Goal: Navigation & Orientation: Find specific page/section

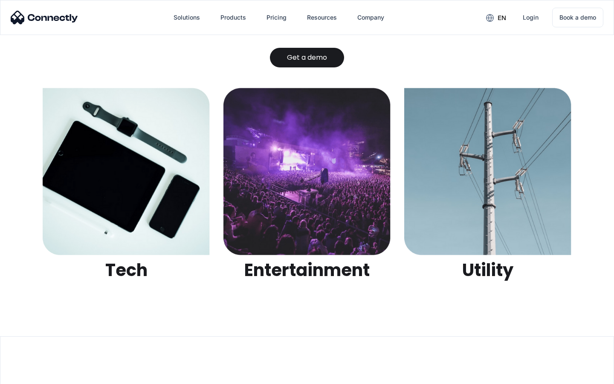
scroll to position [2692, 0]
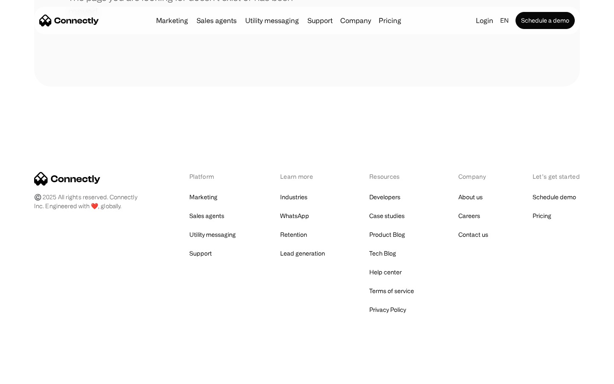
scroll to position [156, 0]
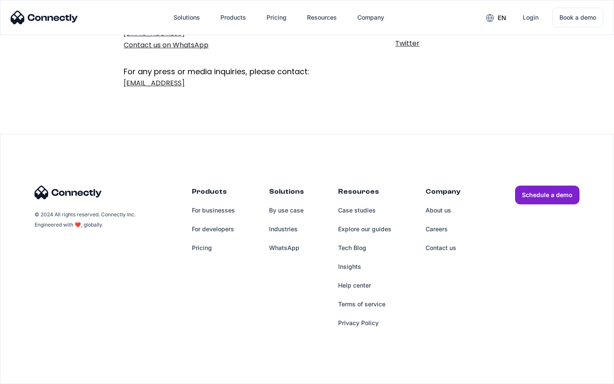
scroll to position [140, 0]
